Goal: Use online tool/utility: Utilize a website feature to perform a specific function

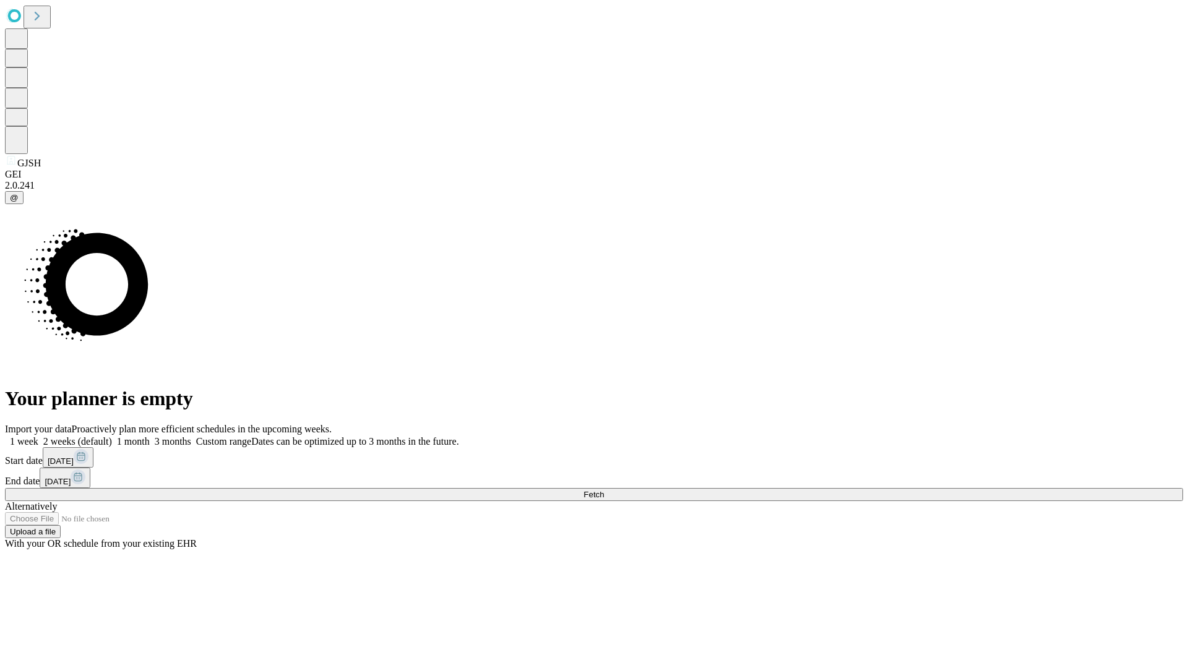
click at [604, 490] on span "Fetch" at bounding box center [593, 494] width 20 height 9
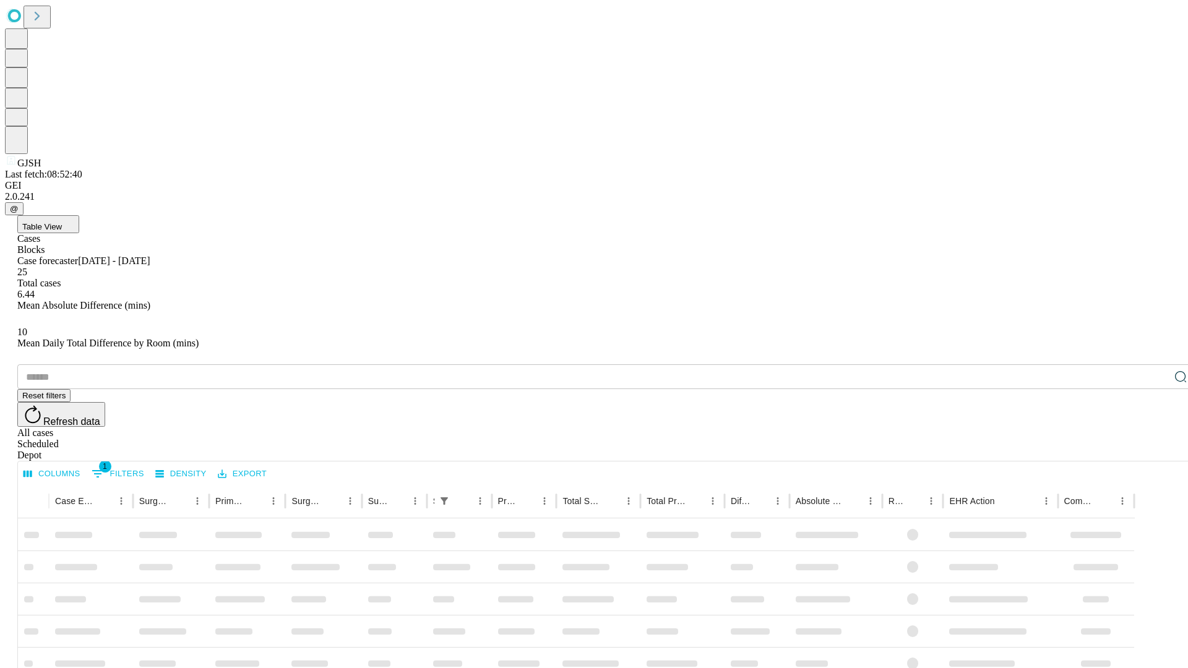
click at [62, 222] on span "Table View" at bounding box center [42, 226] width 40 height 9
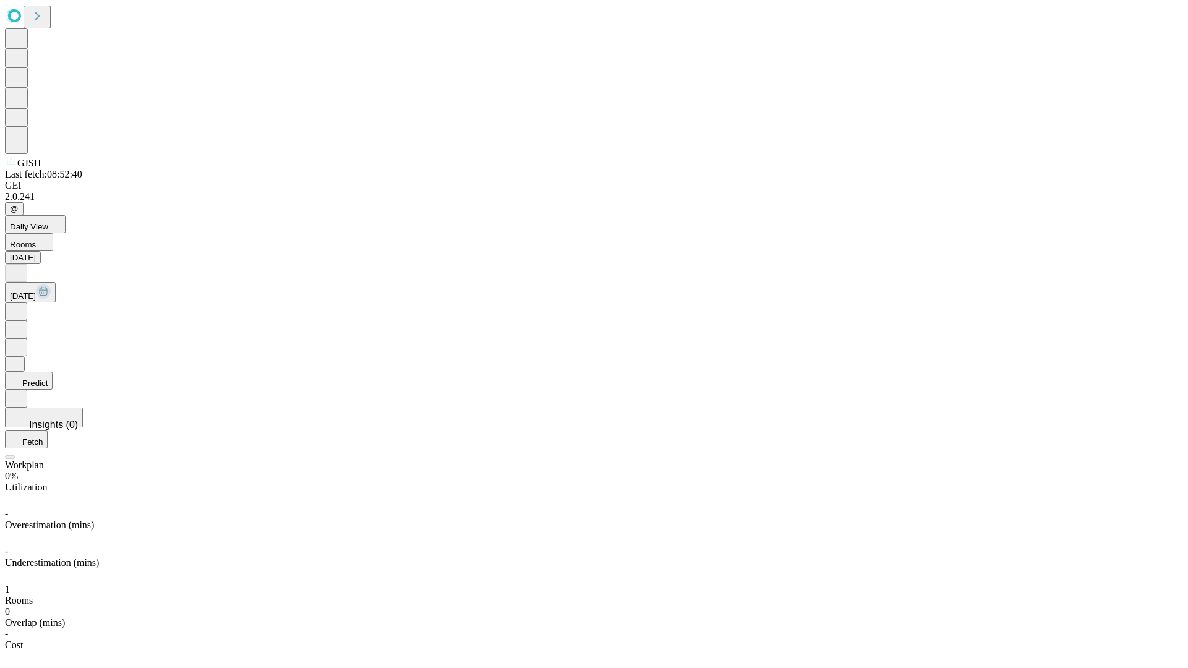
click at [53, 372] on button "Predict" at bounding box center [29, 381] width 48 height 18
